Goal: Information Seeking & Learning: Learn about a topic

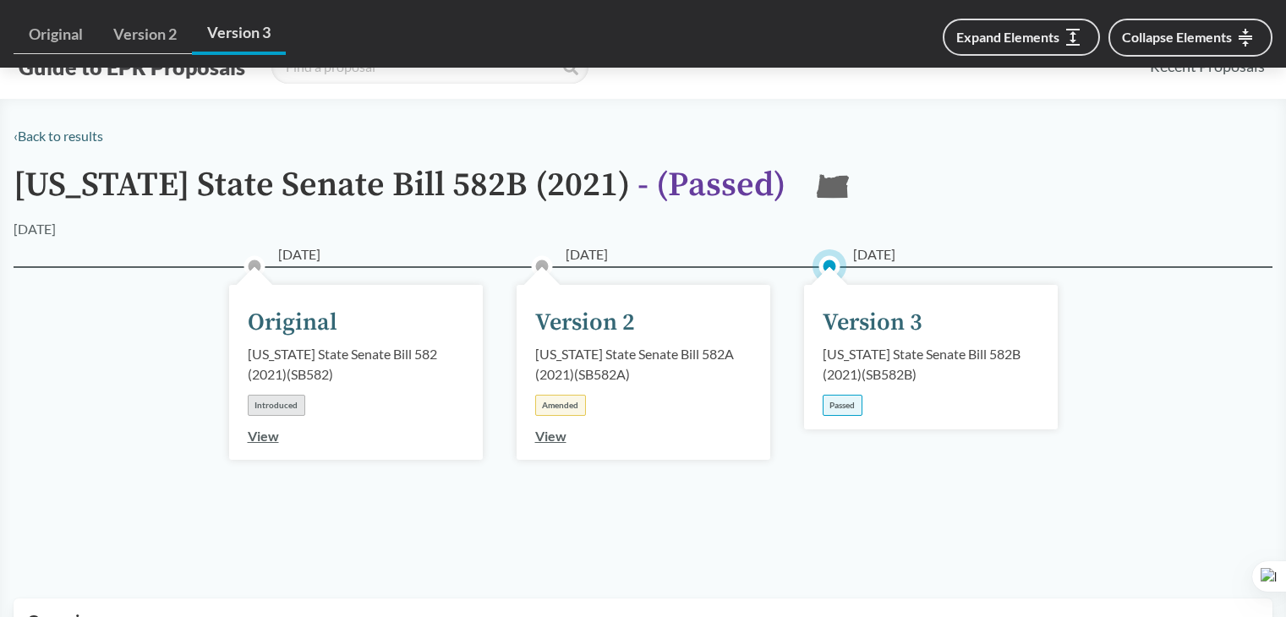
scroll to position [1400, 0]
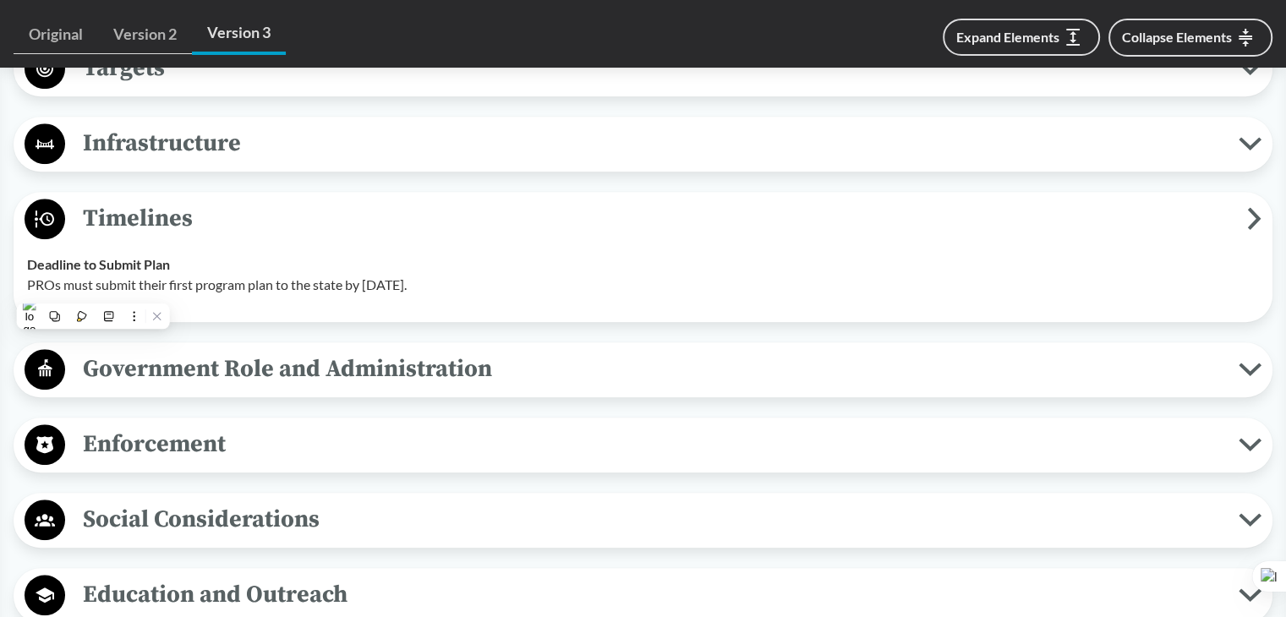
click at [582, 368] on span "Government Role and Administration" at bounding box center [651, 369] width 1173 height 38
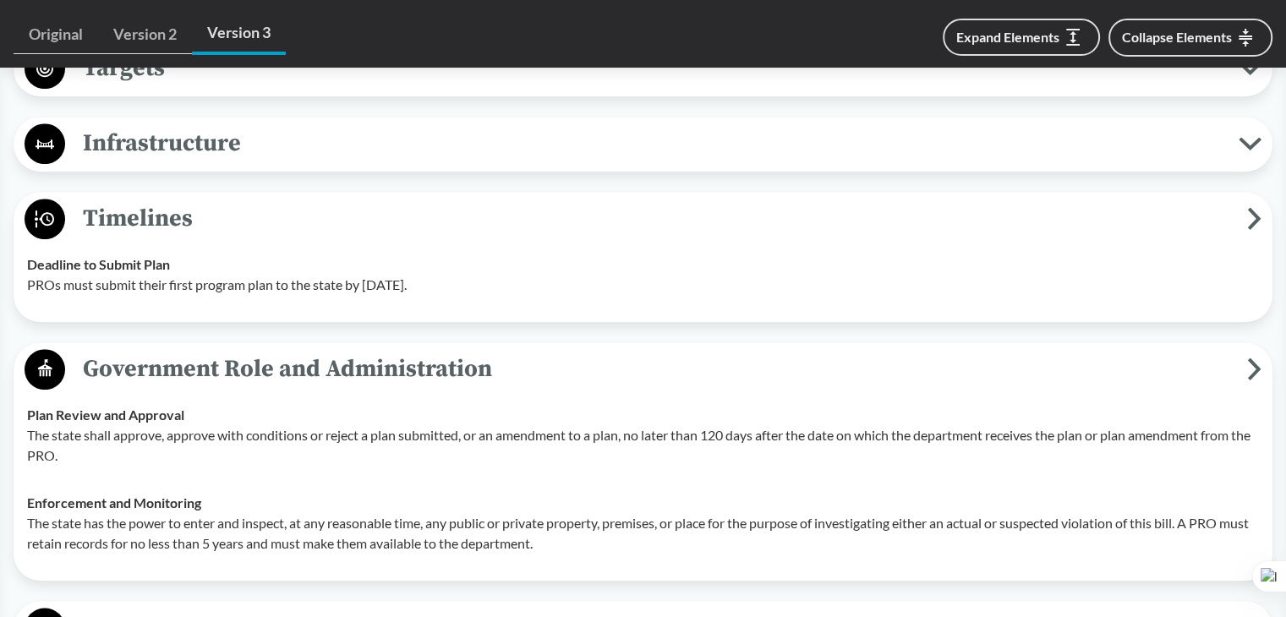
click at [582, 368] on span "Government Role and Administration" at bounding box center [656, 369] width 1182 height 38
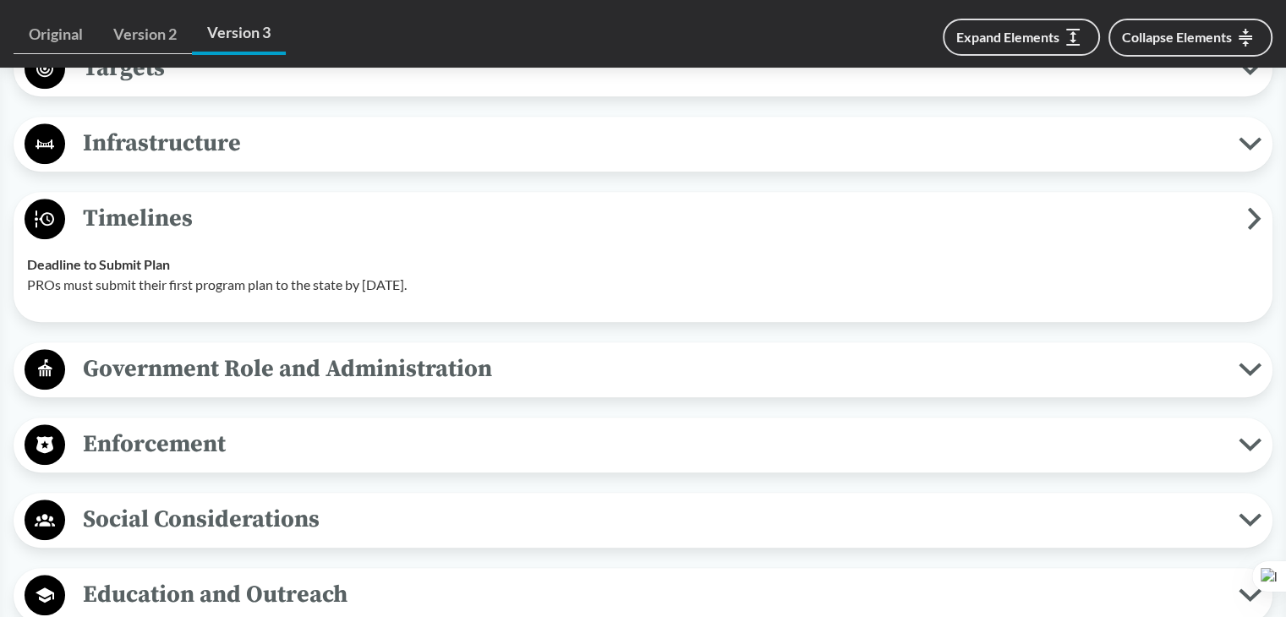
click at [615, 234] on span "Timelines" at bounding box center [656, 218] width 1182 height 38
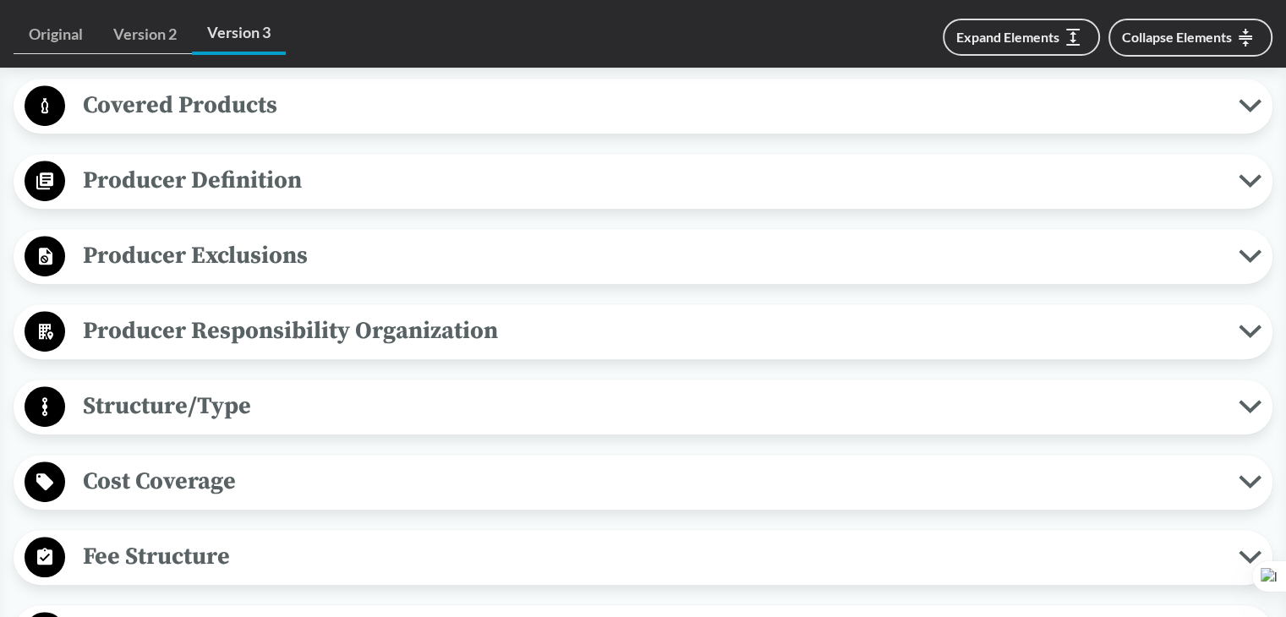
scroll to position [757, 0]
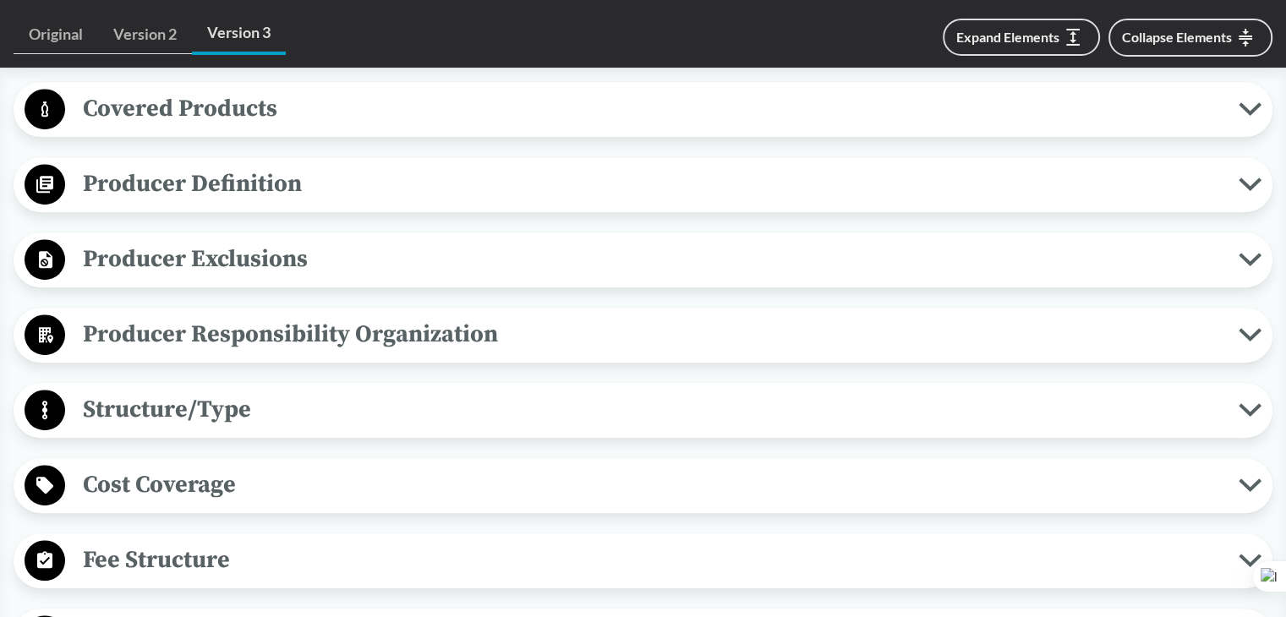
click at [427, 329] on span "Producer Responsibility Organization" at bounding box center [651, 334] width 1173 height 38
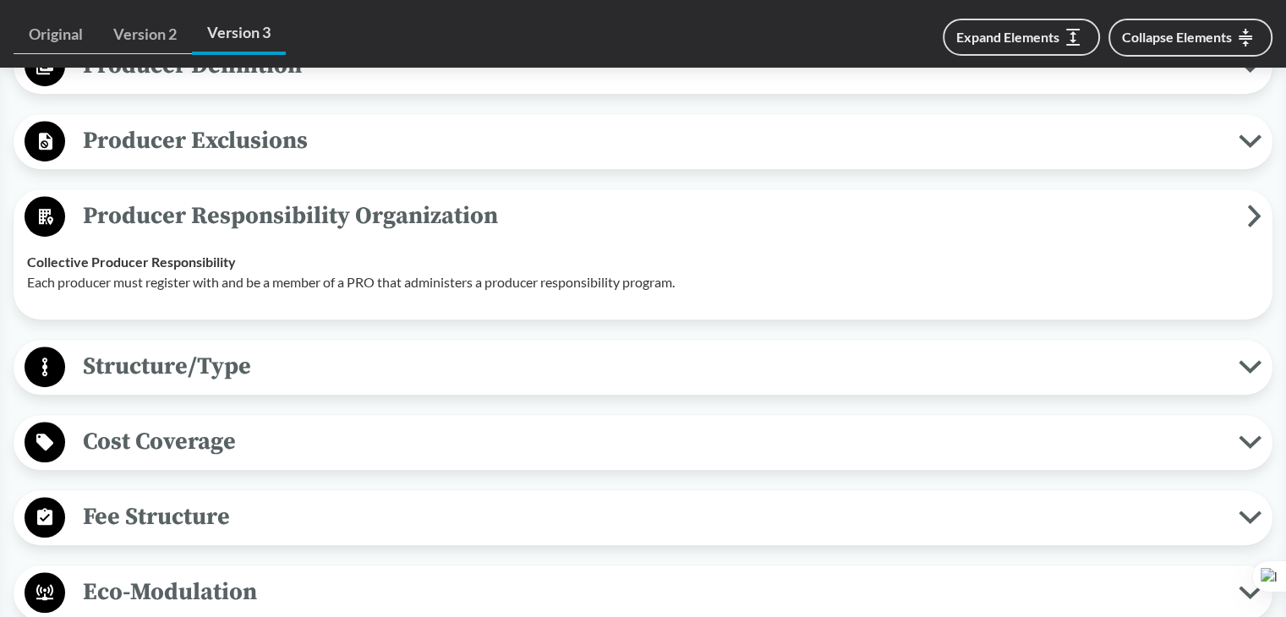
scroll to position [880, 0]
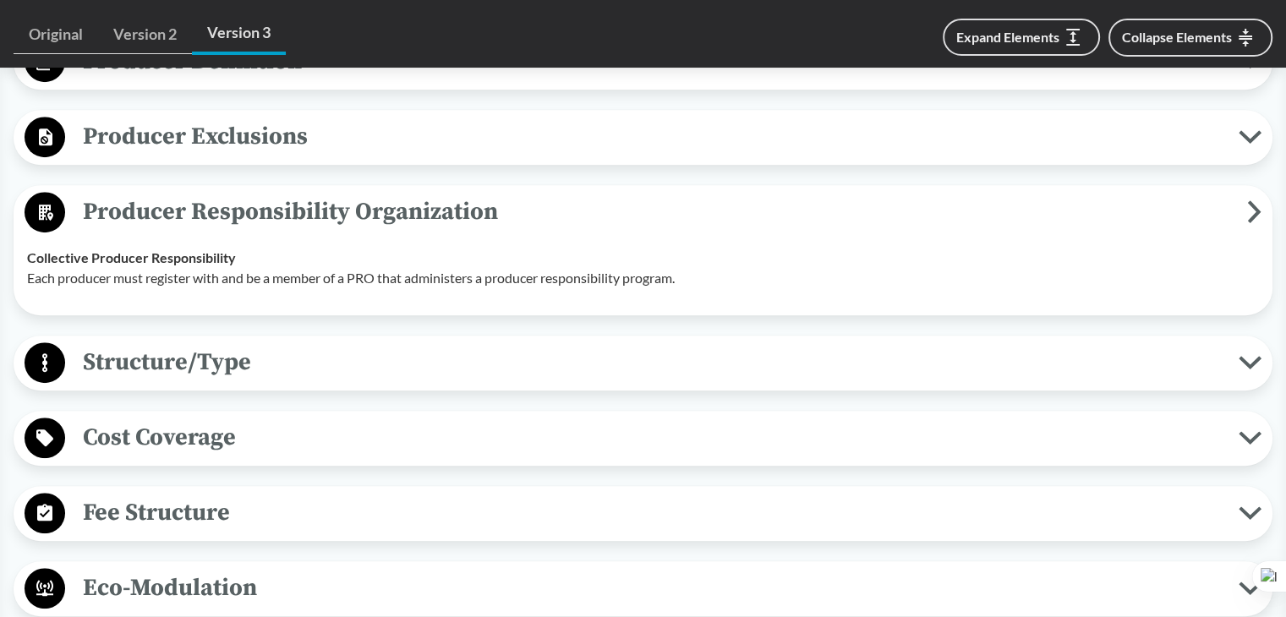
click at [362, 346] on span "Structure/Type" at bounding box center [651, 362] width 1173 height 38
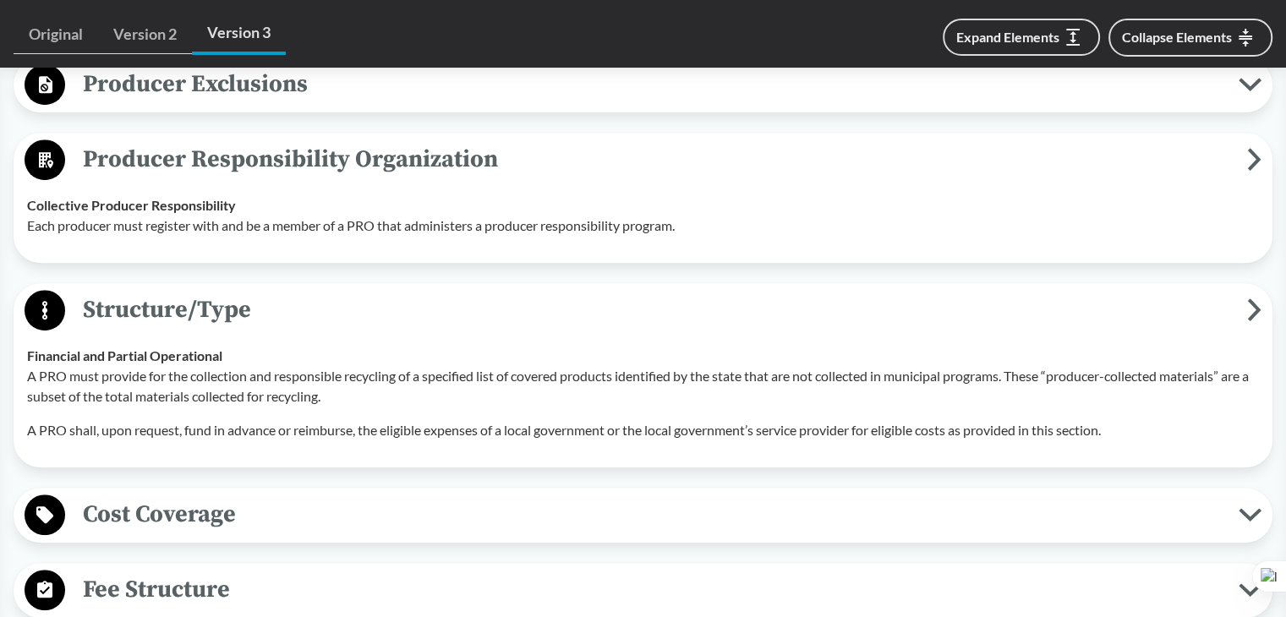
scroll to position [933, 0]
click at [359, 327] on button "Structure/Type" at bounding box center [642, 309] width 1247 height 43
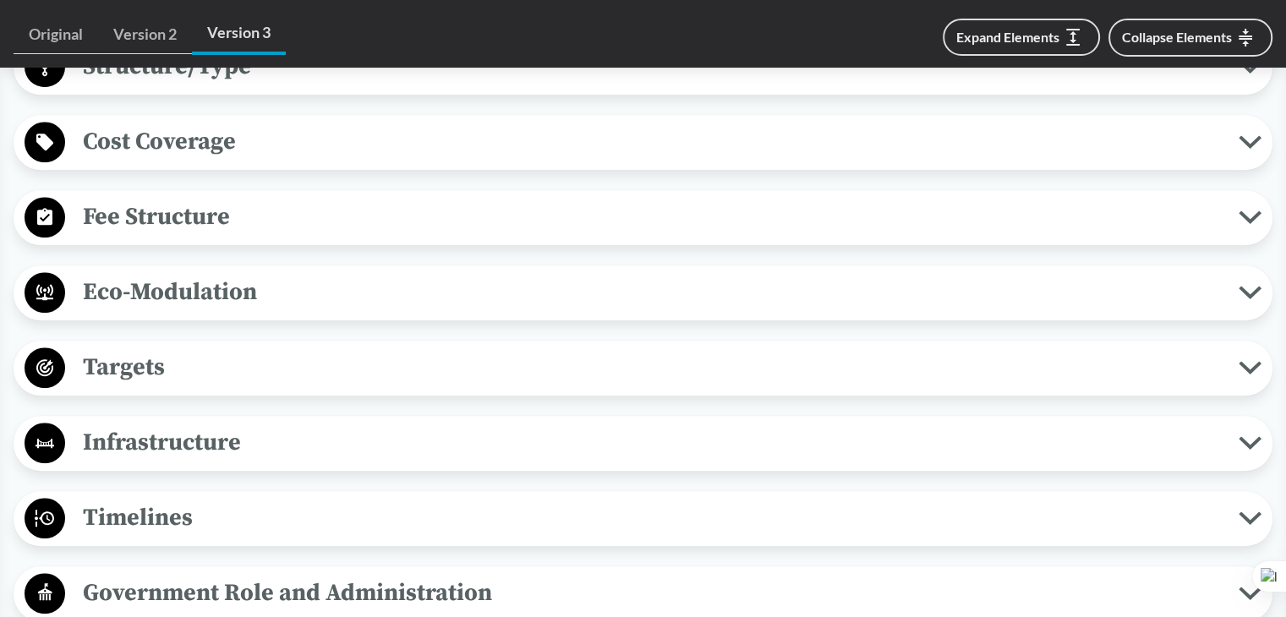
scroll to position [1190, 0]
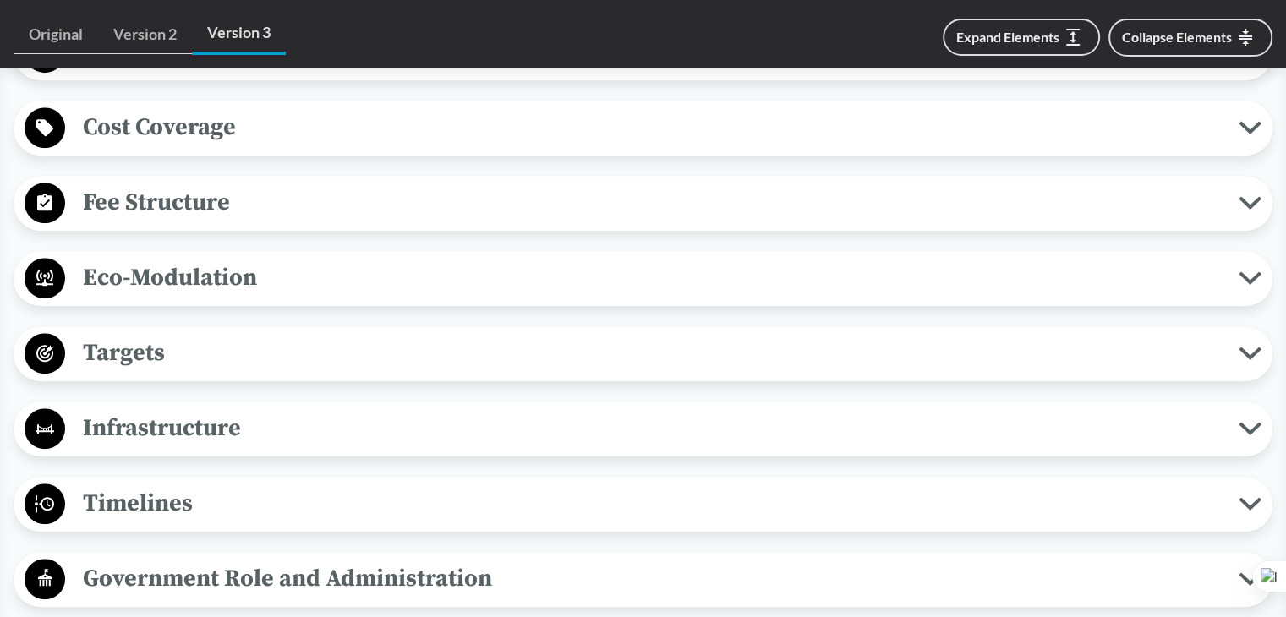
click at [201, 349] on span "Targets" at bounding box center [651, 353] width 1173 height 38
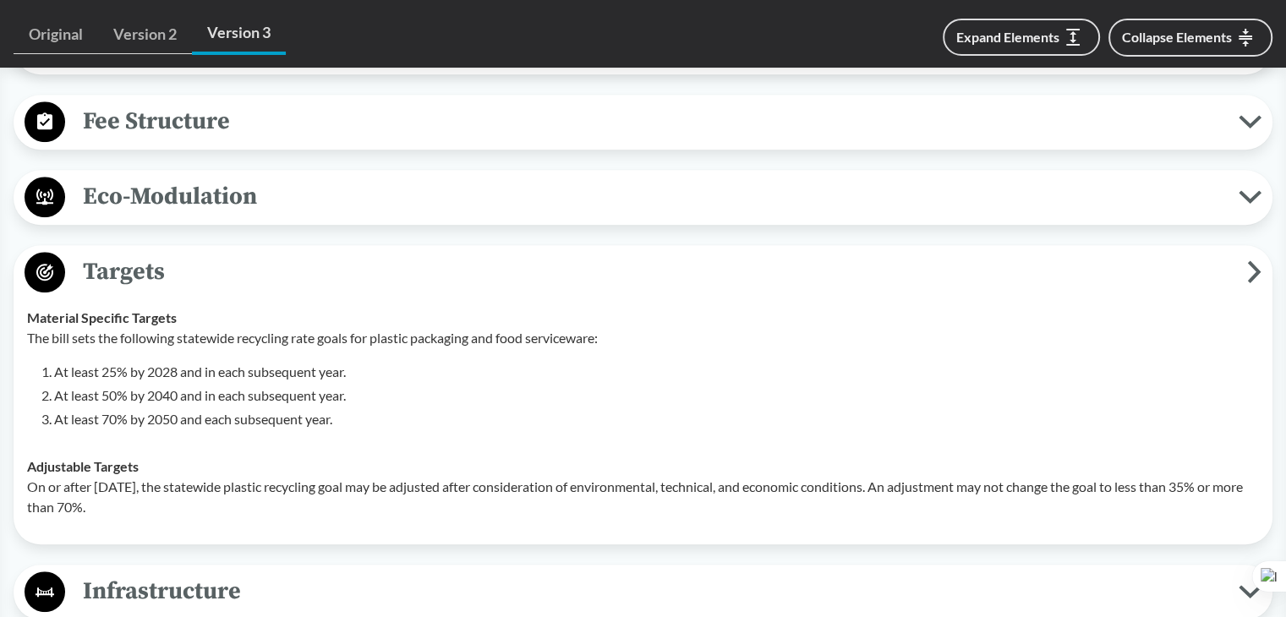
scroll to position [1276, 0]
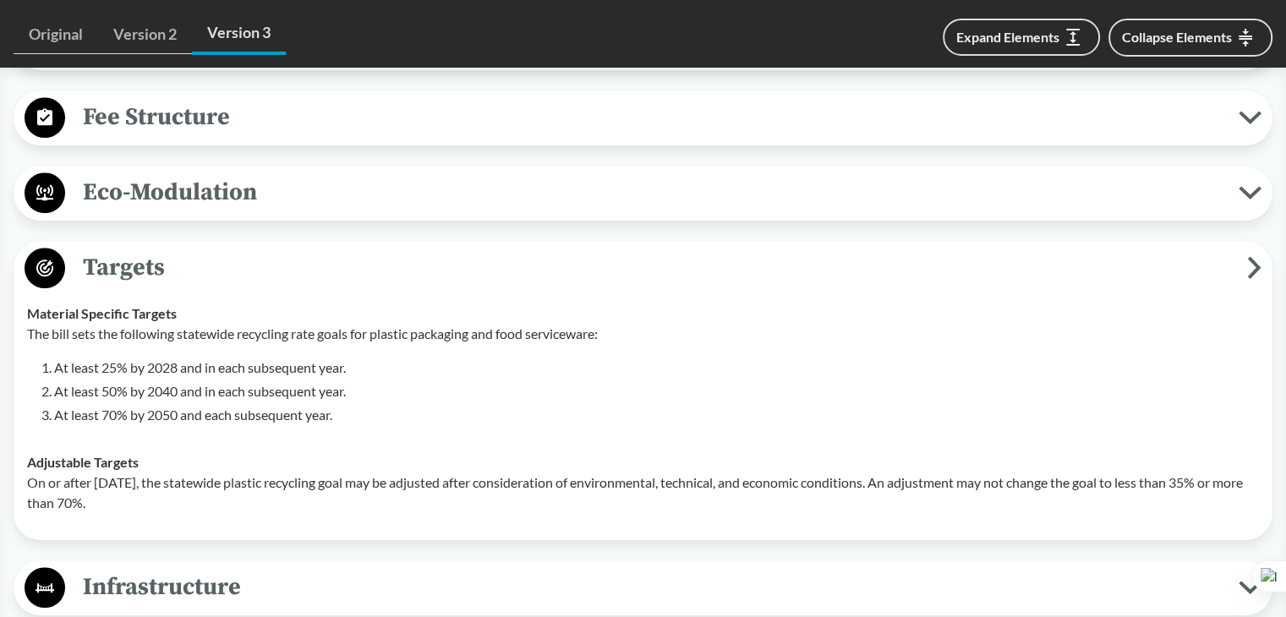
click at [213, 261] on span "Targets" at bounding box center [656, 268] width 1182 height 38
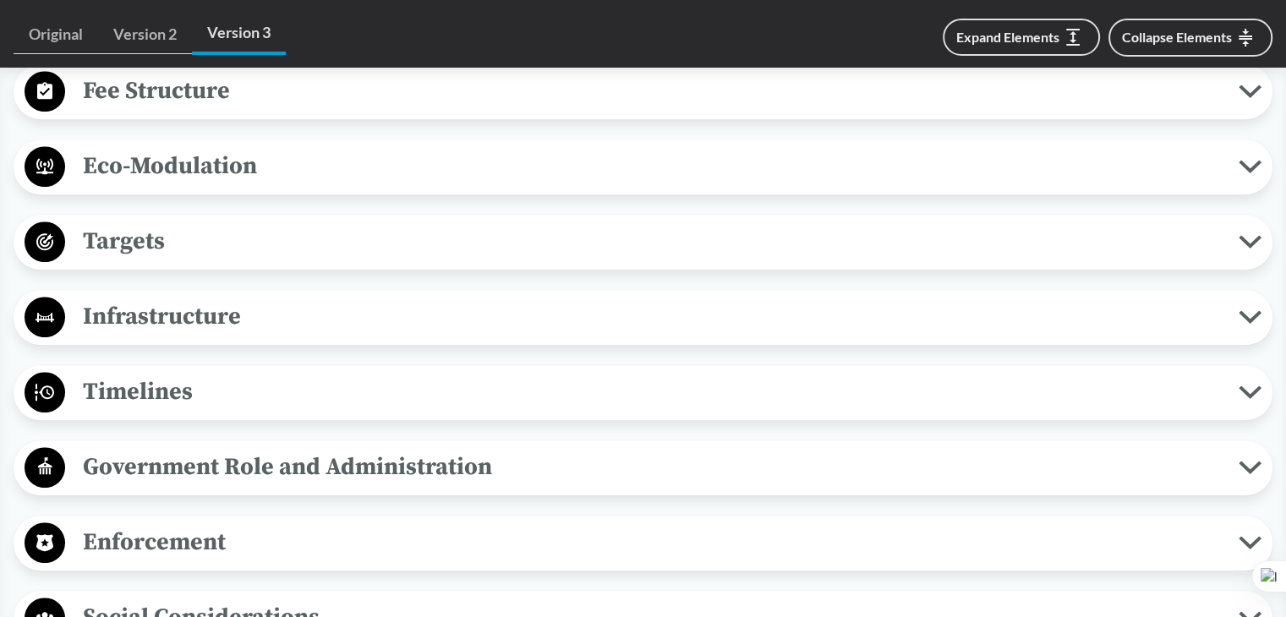
scroll to position [1301, 0]
click at [195, 232] on span "Targets" at bounding box center [651, 242] width 1173 height 38
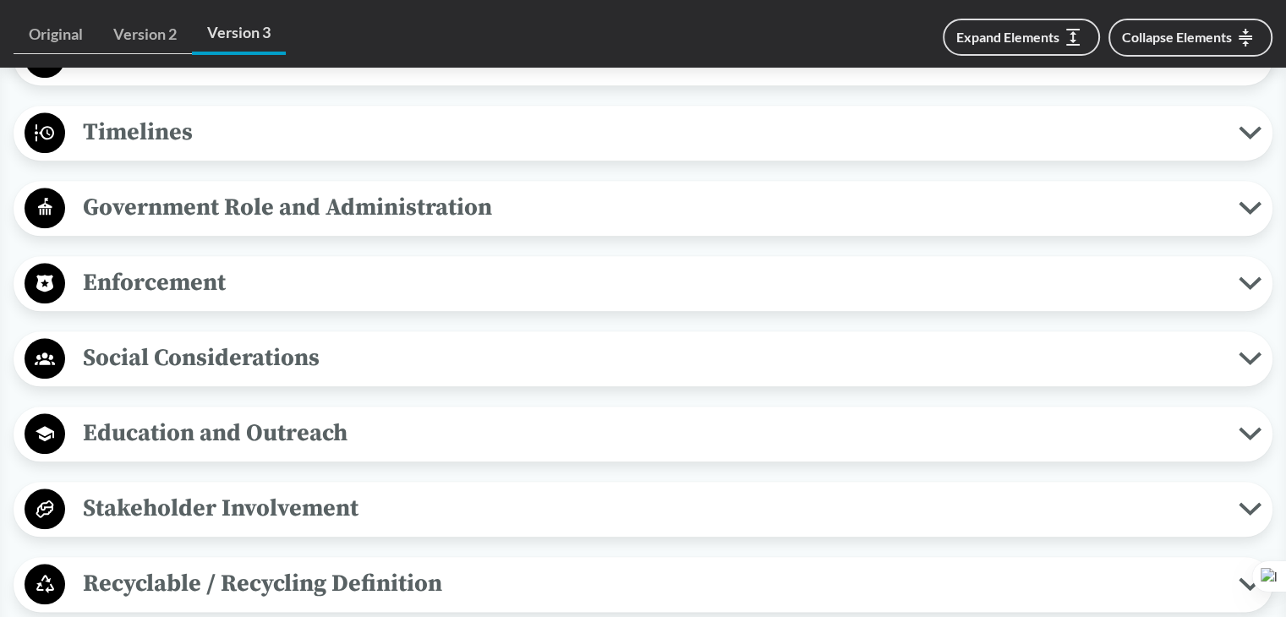
scroll to position [1806, 0]
click at [382, 194] on span "Government Role and Administration" at bounding box center [651, 207] width 1173 height 38
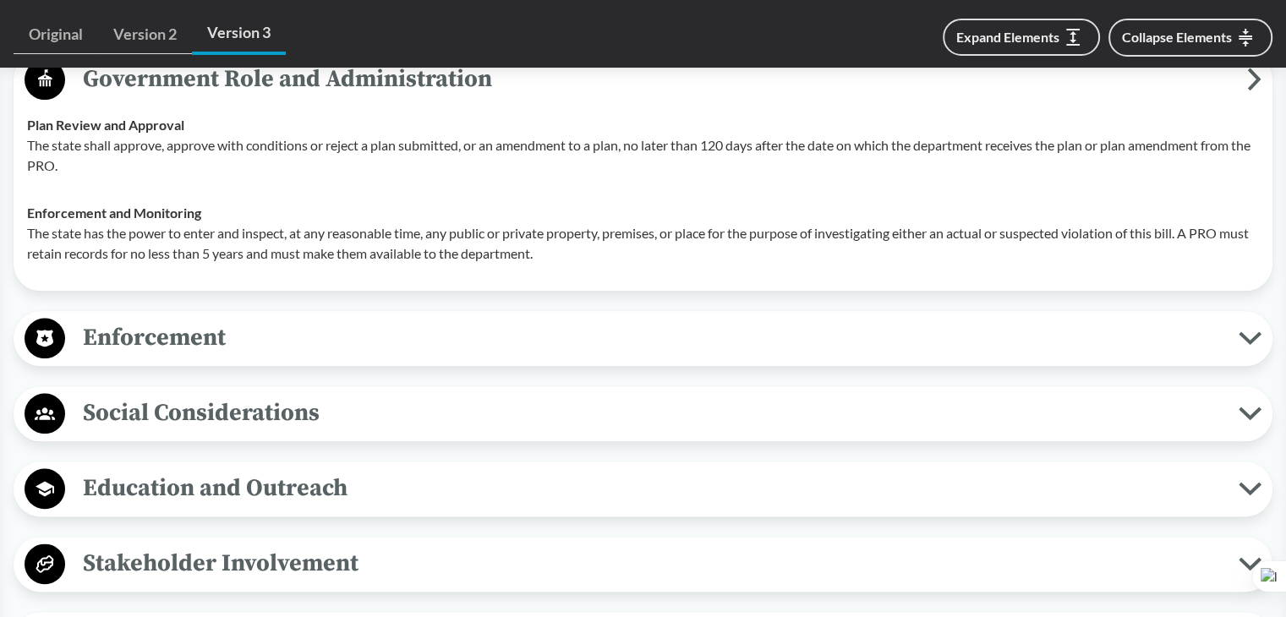
scroll to position [1940, 0]
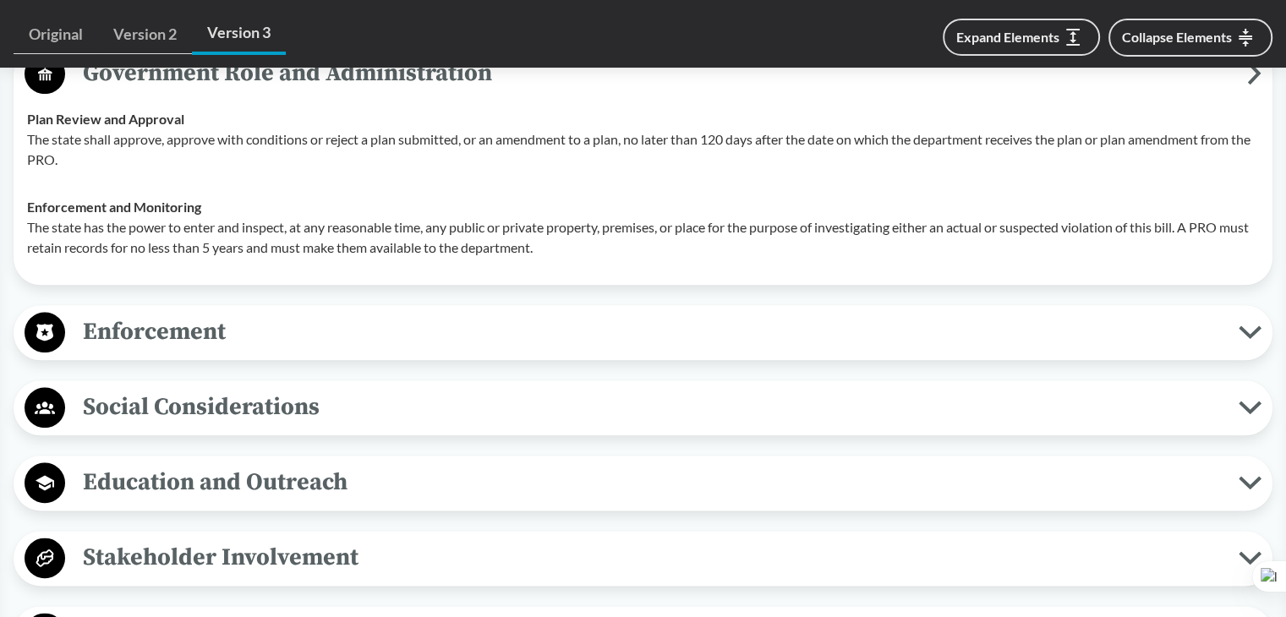
click at [196, 343] on span "Enforcement" at bounding box center [651, 332] width 1173 height 38
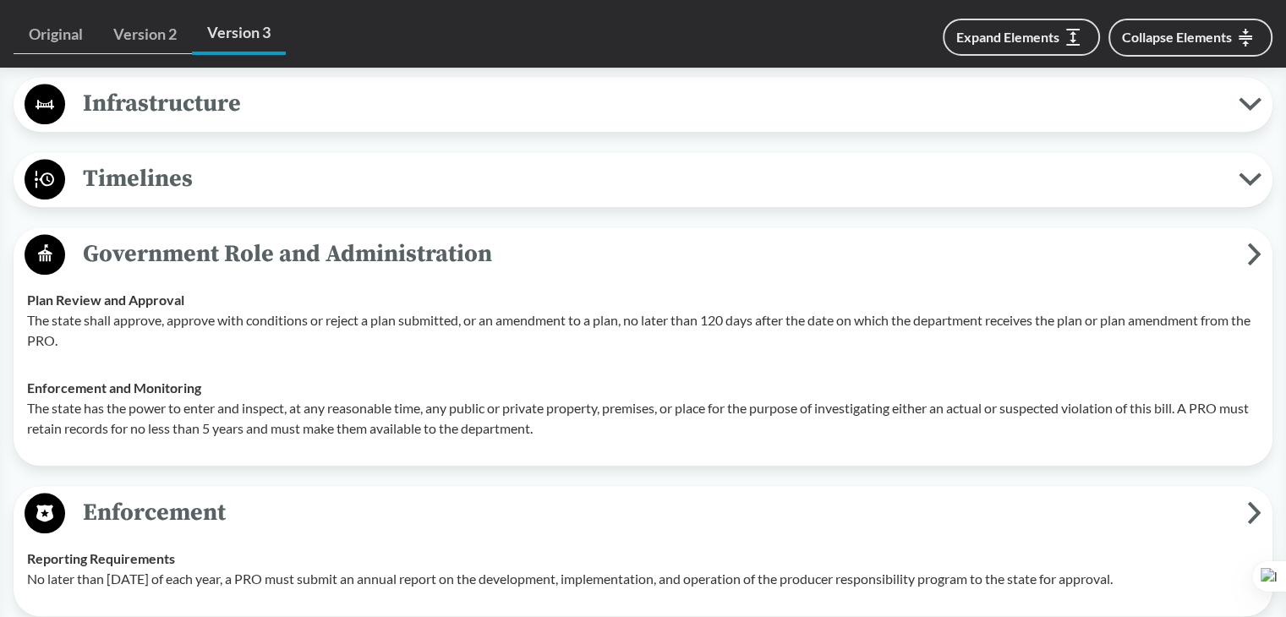
scroll to position [1751, 0]
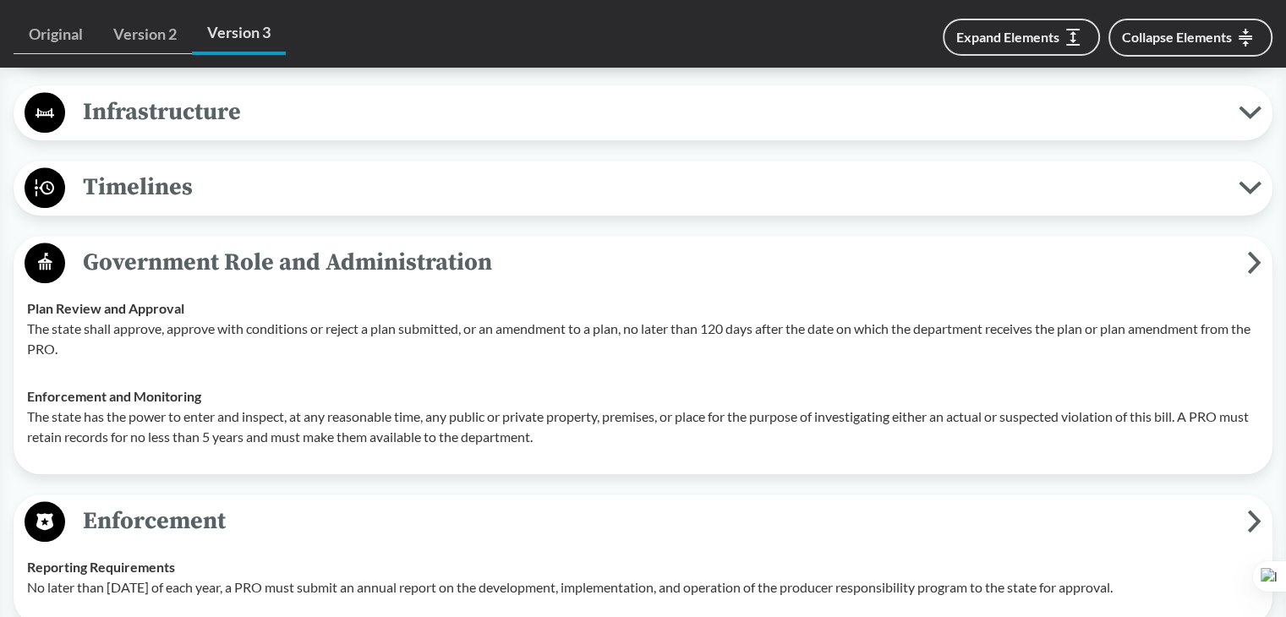
click at [237, 244] on span "Government Role and Administration" at bounding box center [656, 262] width 1182 height 38
